Goal: Use online tool/utility: Utilize a website feature to perform a specific function

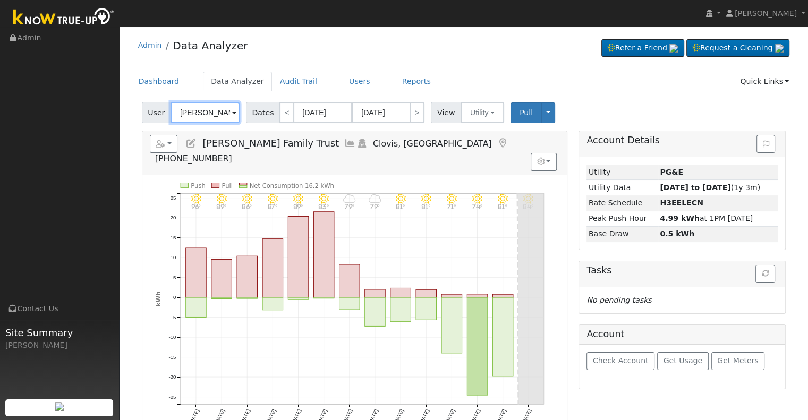
click at [207, 116] on input "[PERSON_NAME] Family Trust" at bounding box center [205, 112] width 69 height 21
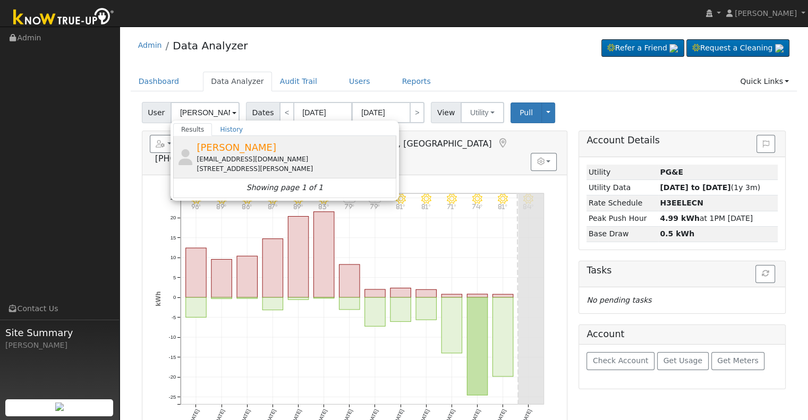
click at [273, 148] on div "[PERSON_NAME] [EMAIL_ADDRESS][DOMAIN_NAME] [STREET_ADDRESS][PERSON_NAME]" at bounding box center [295, 156] width 197 height 33
type input "[PERSON_NAME]"
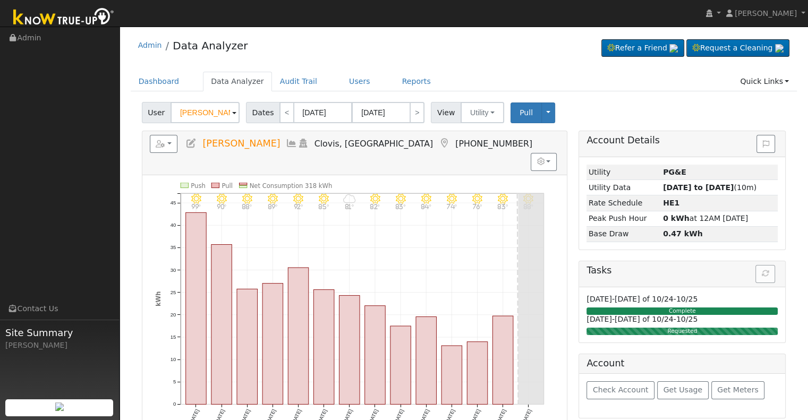
click at [286, 145] on icon at bounding box center [292, 144] width 12 height 10
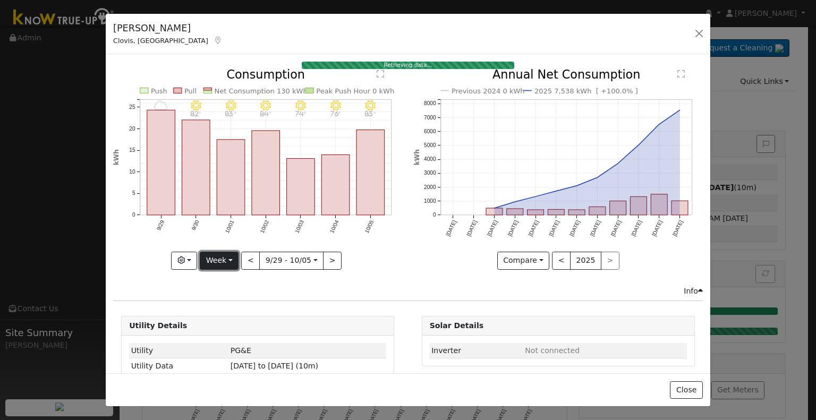
click at [225, 255] on button "Week" at bounding box center [219, 261] width 39 height 18
click at [237, 322] on link "Year" at bounding box center [237, 327] width 74 height 15
type input "2024-10-01"
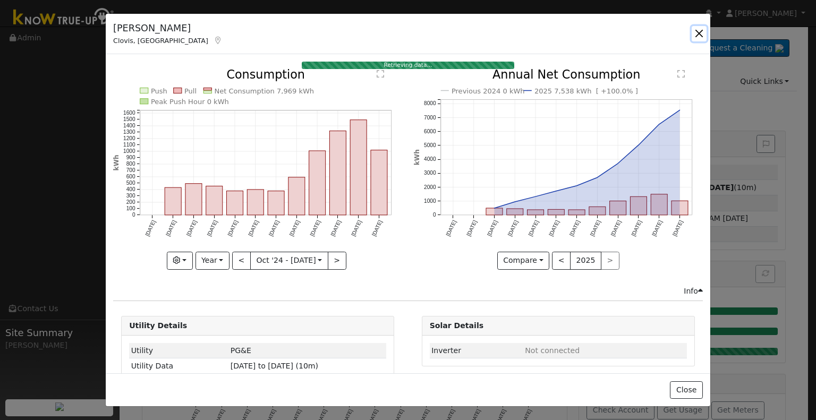
click at [699, 33] on button "button" at bounding box center [699, 33] width 15 height 15
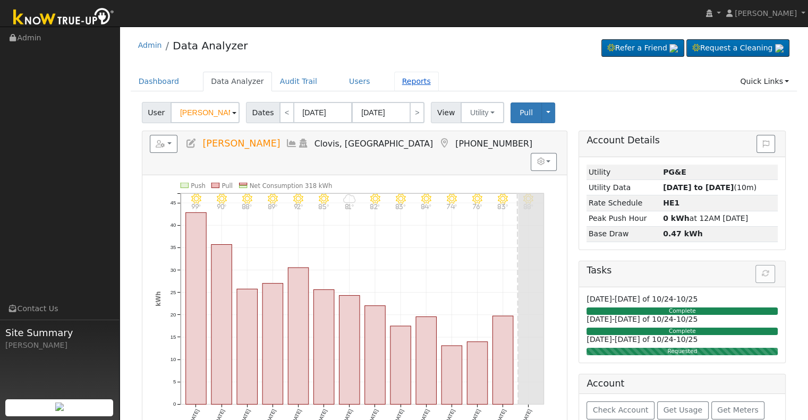
click at [411, 76] on link "Reports" at bounding box center [416, 82] width 45 height 20
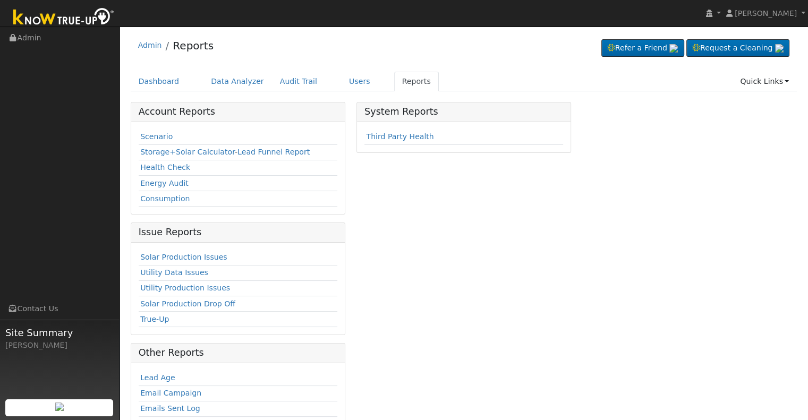
click at [151, 130] on td "Scenario" at bounding box center [238, 137] width 199 height 15
click at [165, 132] on link "Scenario" at bounding box center [156, 136] width 32 height 9
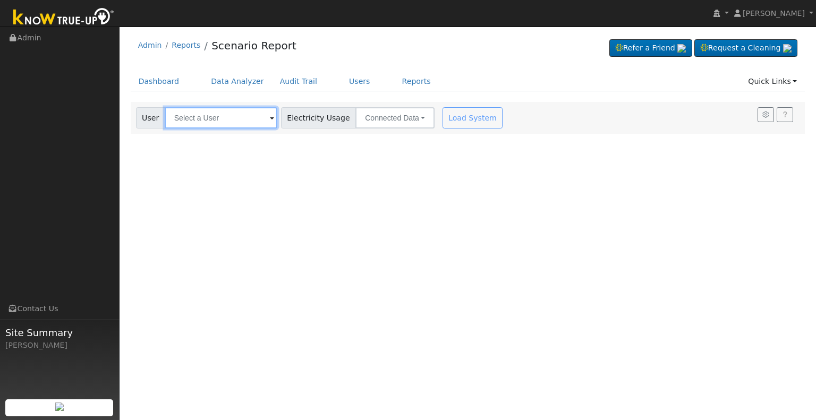
click at [221, 110] on input "text" at bounding box center [221, 117] width 113 height 21
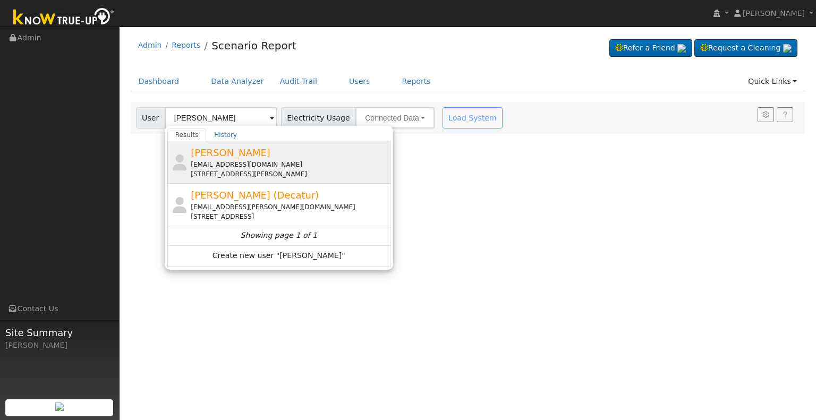
click at [297, 159] on div "[PERSON_NAME] [EMAIL_ADDRESS][DOMAIN_NAME] [STREET_ADDRESS][PERSON_NAME]" at bounding box center [289, 162] width 197 height 33
type input "[PERSON_NAME]"
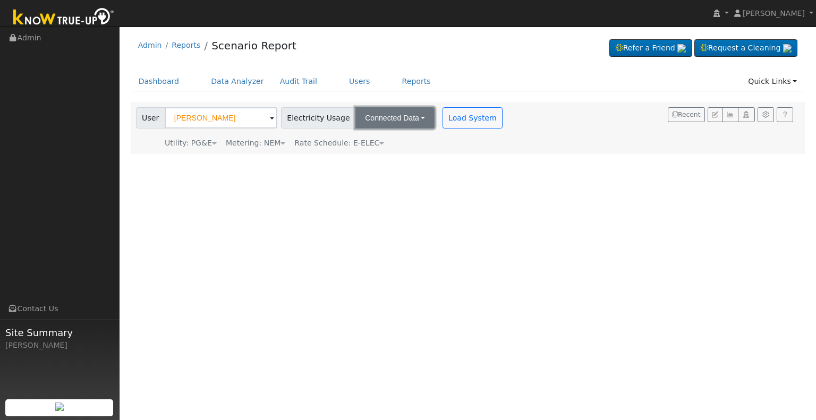
click at [390, 124] on button "Connected Data" at bounding box center [395, 117] width 79 height 21
click at [475, 164] on div "User Profile First name Last name Email Email Notifications No Emails No Emails…" at bounding box center [468, 224] width 697 height 394
click at [379, 146] on icon at bounding box center [381, 142] width 5 height 7
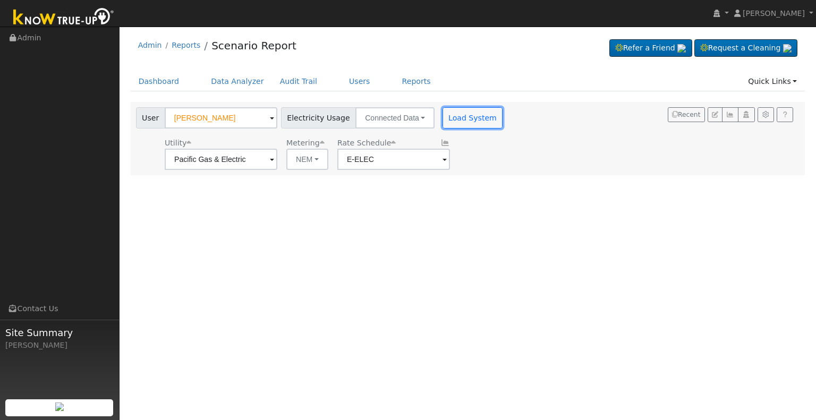
click at [444, 120] on button "Load System" at bounding box center [473, 117] width 61 height 21
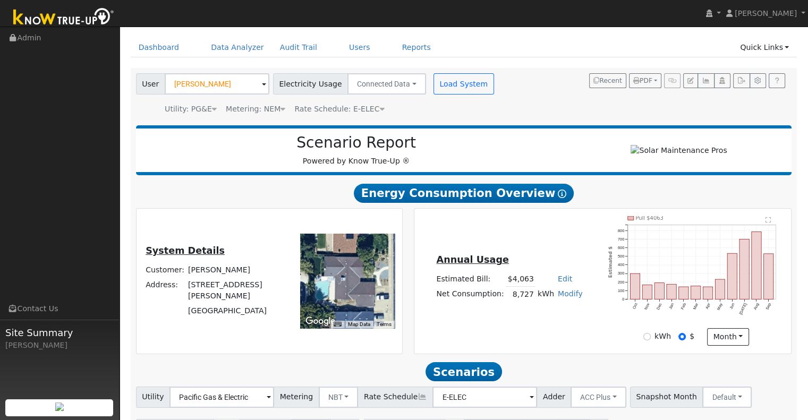
scroll to position [102, 0]
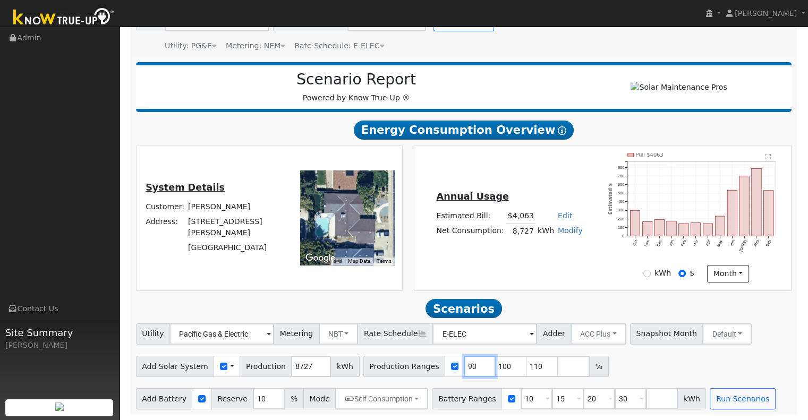
click at [464, 367] on input "90" at bounding box center [480, 366] width 32 height 21
type input "100"
type input "110"
type input "120"
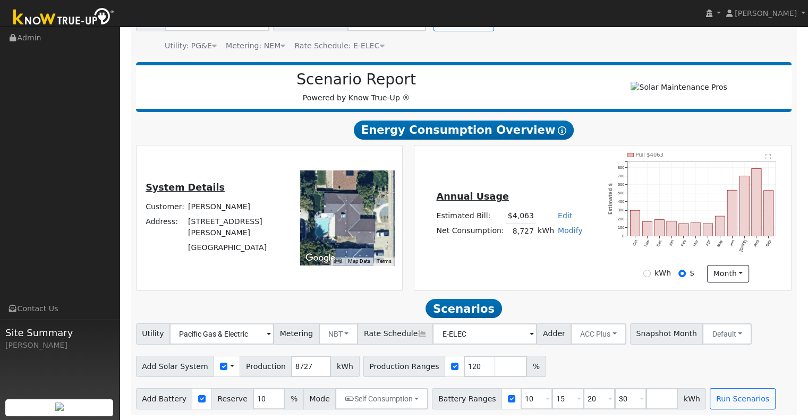
click at [542, 366] on div "Add Solar System Use CSV Data Production 8727 kWh Production Ranges 120 %" at bounding box center [464, 364] width 660 height 25
click at [523, 400] on input "10" at bounding box center [537, 398] width 32 height 21
type input "15"
type input "20"
type input "30"
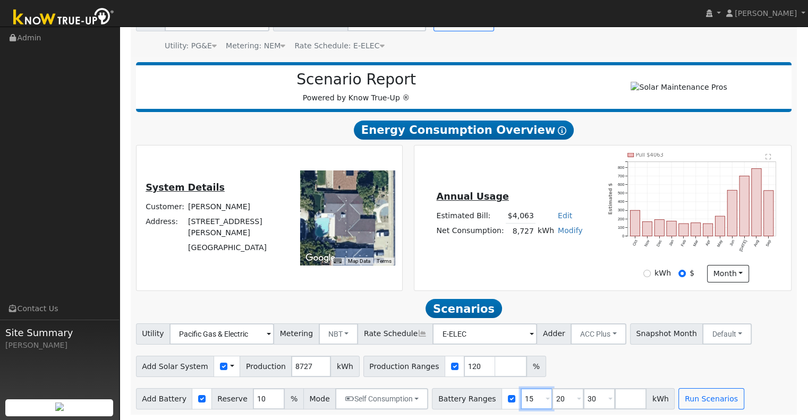
type input "15"
click at [552, 399] on input "20" at bounding box center [568, 398] width 32 height 21
type input "30"
type input "3"
type input "13.5"
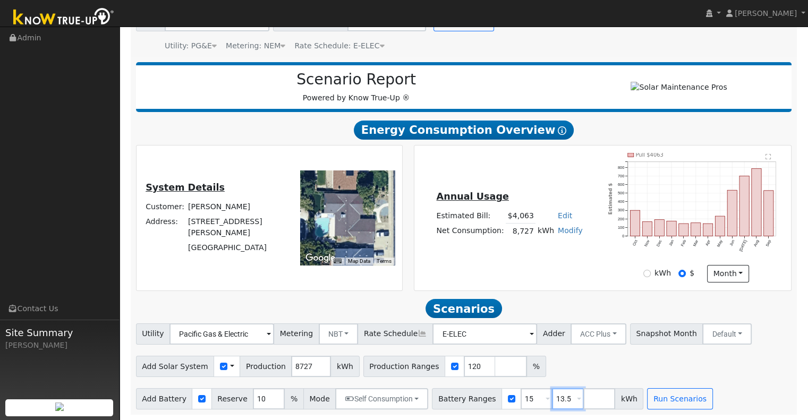
type input "13.5"
type input "15"
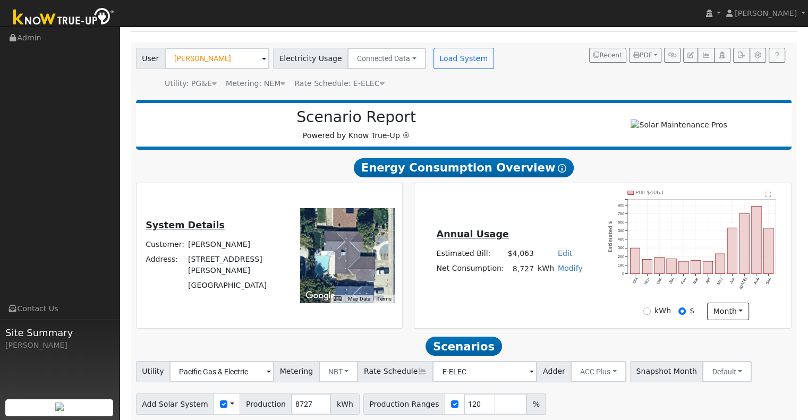
scroll to position [0, 0]
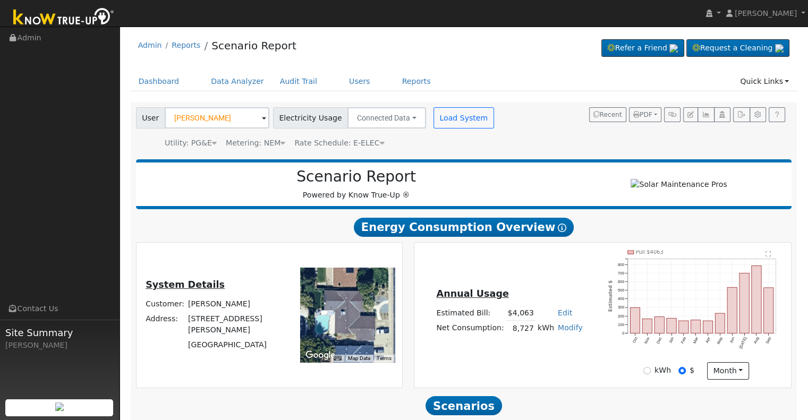
click at [267, 142] on div "Metering: NEM" at bounding box center [256, 143] width 60 height 11
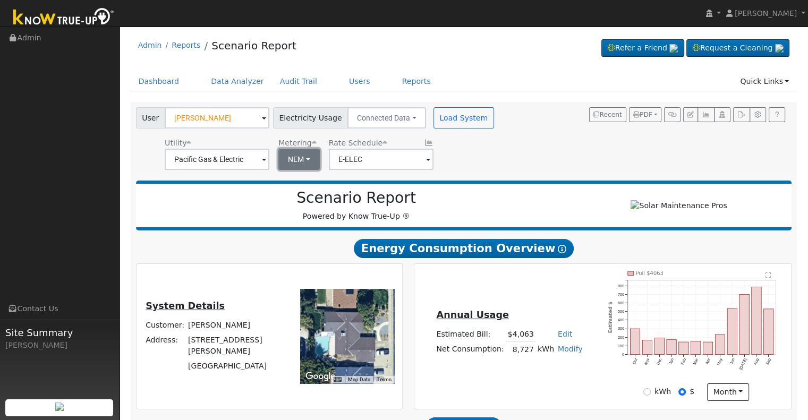
click at [293, 161] on button "NEM" at bounding box center [298, 159] width 41 height 21
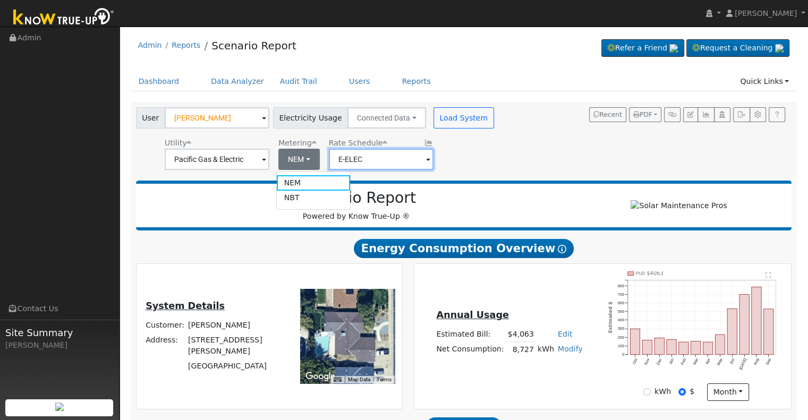
click at [415, 160] on input "E-ELEC" at bounding box center [381, 159] width 105 height 21
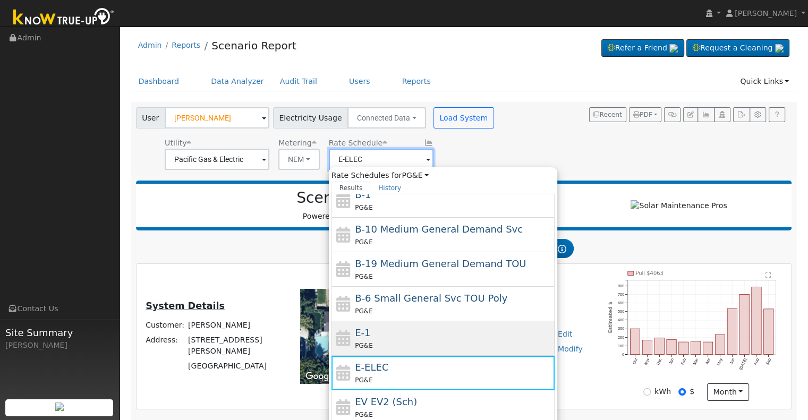
scroll to position [106, 0]
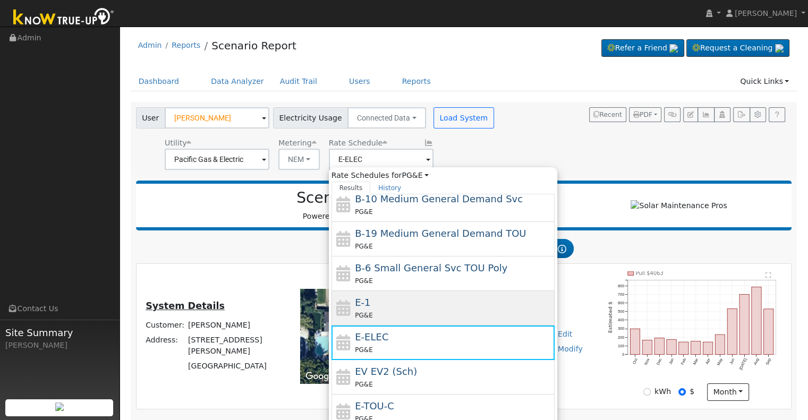
click at [394, 306] on div "E-1 PG&E" at bounding box center [453, 308] width 197 height 26
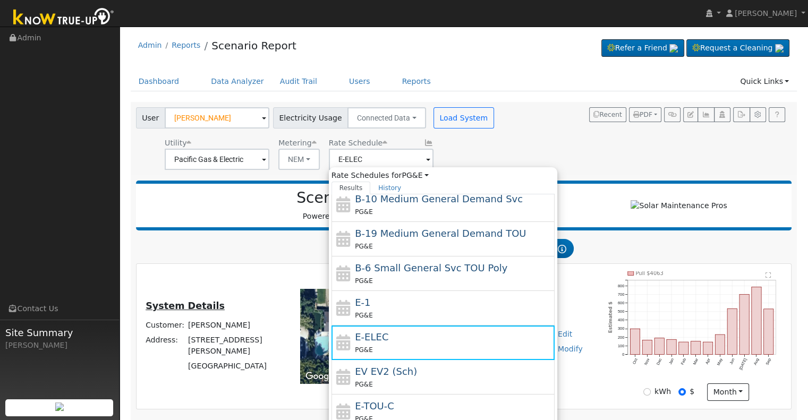
type input "E-1"
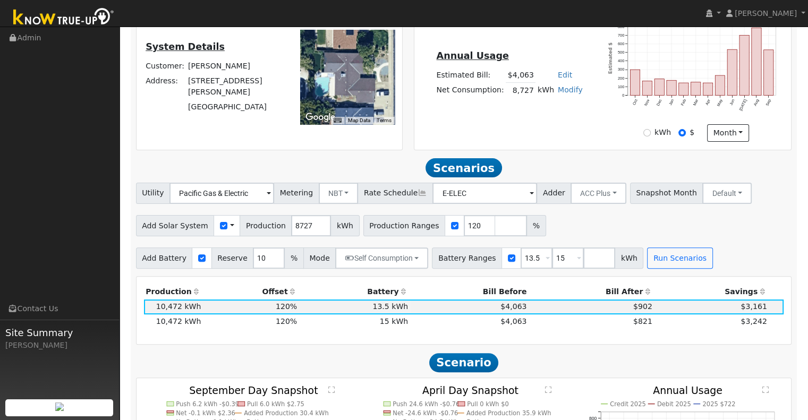
scroll to position [266, 0]
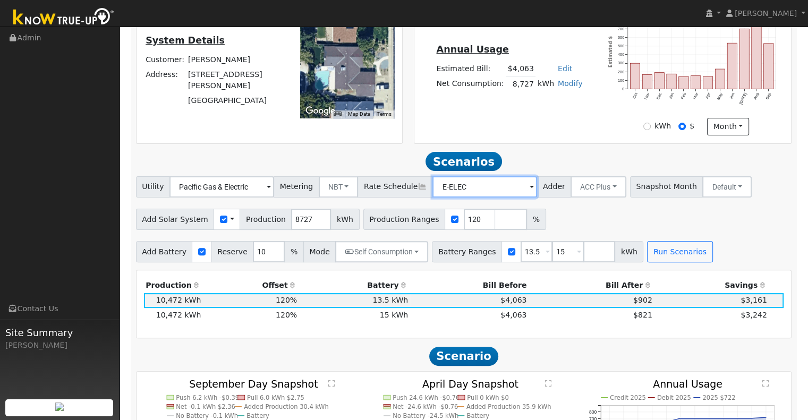
click at [477, 197] on input "E-ELEC" at bounding box center [485, 186] width 105 height 21
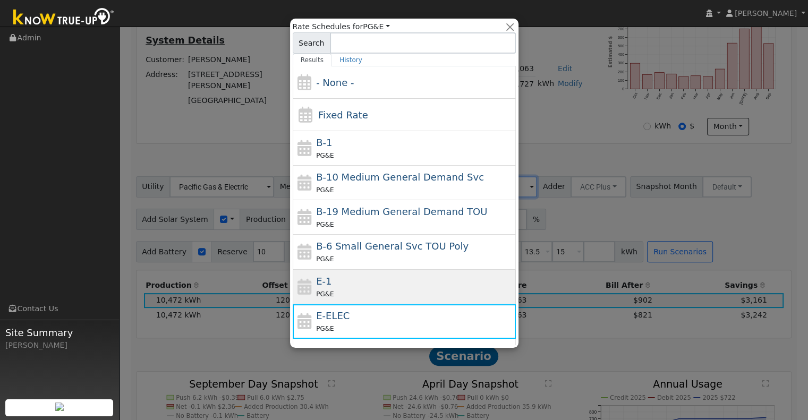
click at [369, 290] on div "PG&E" at bounding box center [414, 294] width 197 height 11
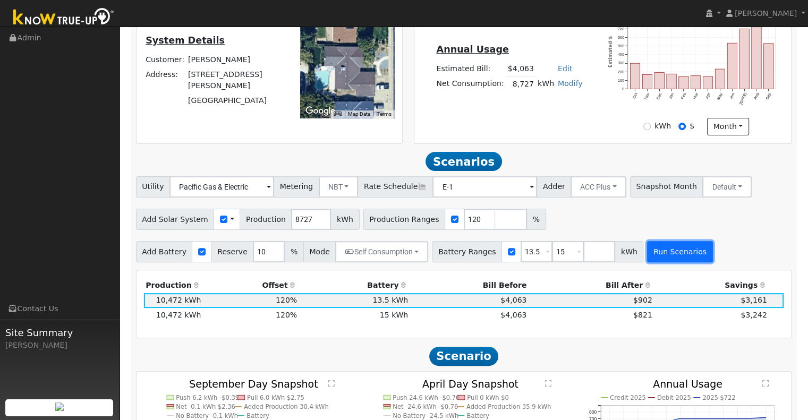
click at [654, 260] on button "Run Scenarios" at bounding box center [679, 251] width 65 height 21
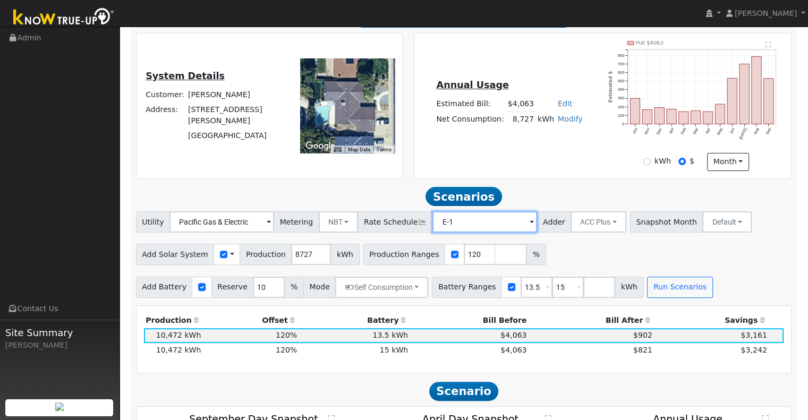
click at [471, 233] on input "E-1" at bounding box center [485, 222] width 105 height 21
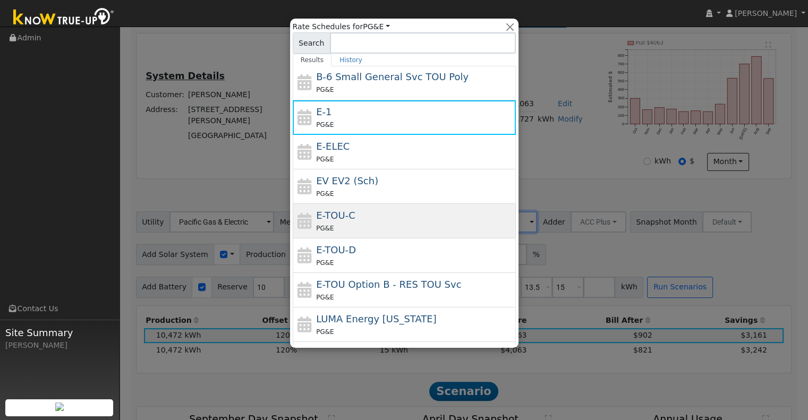
scroll to position [184, 0]
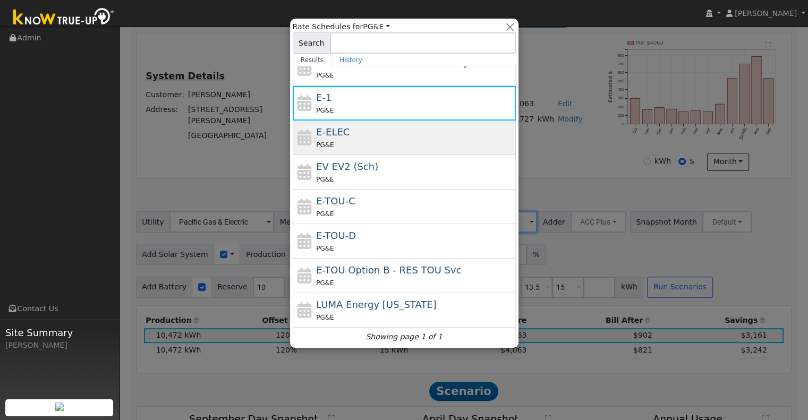
click at [390, 144] on div "PG&E" at bounding box center [414, 144] width 197 height 11
type input "E-ELEC"
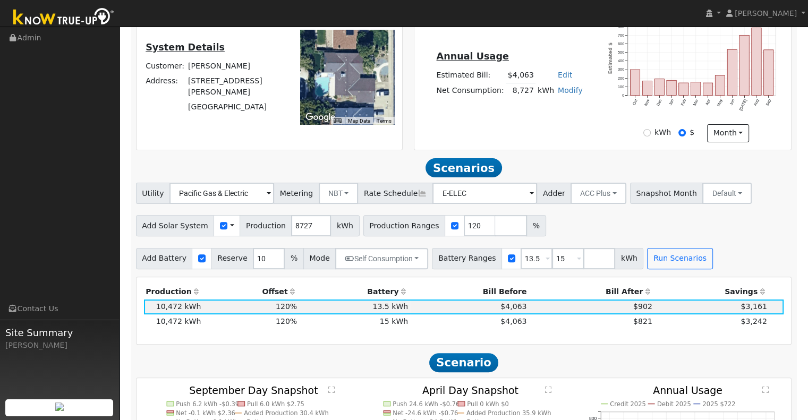
scroll to position [286, 0]
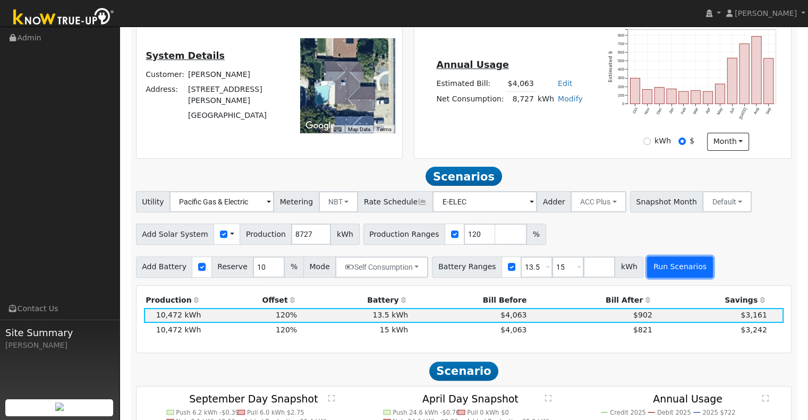
click at [667, 266] on button "Run Scenarios" at bounding box center [679, 267] width 65 height 21
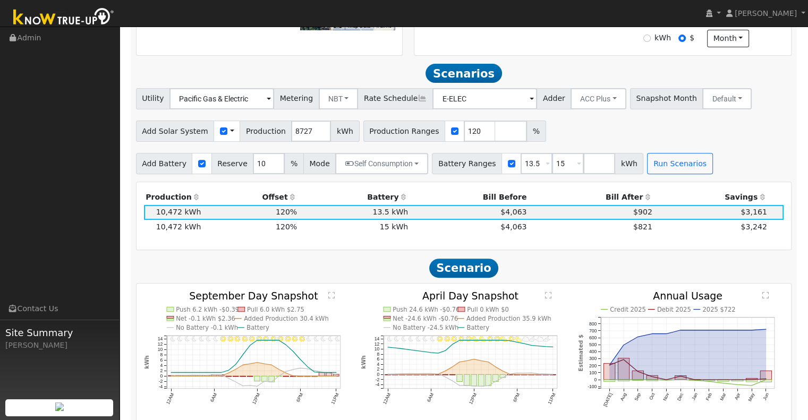
scroll to position [336, 0]
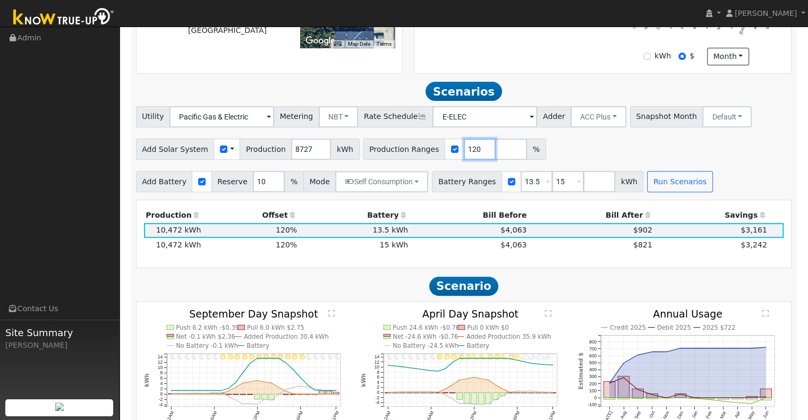
click at [464, 154] on input "120" at bounding box center [480, 149] width 32 height 21
type input "123"
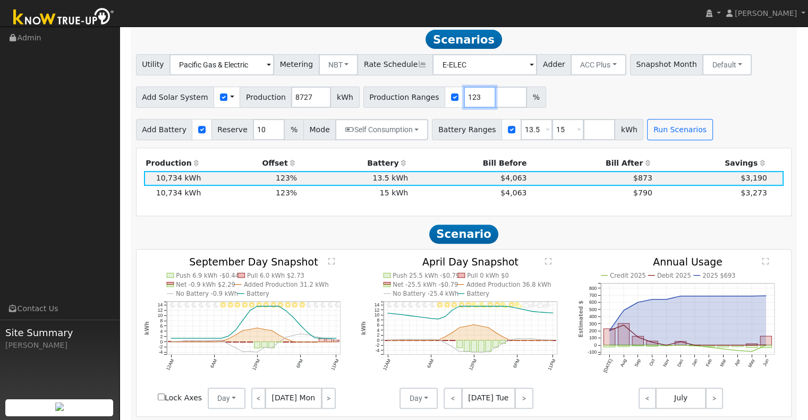
scroll to position [389, 0]
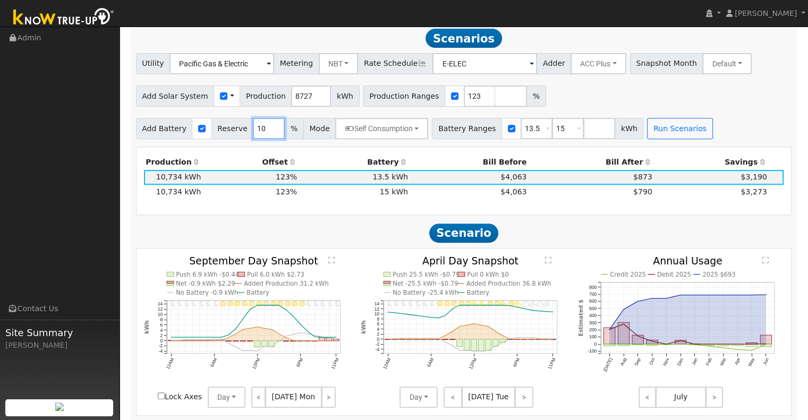
click at [259, 133] on input "10" at bounding box center [269, 128] width 32 height 21
type input "1"
type input "20"
